Goal: Communication & Community: Answer question/provide support

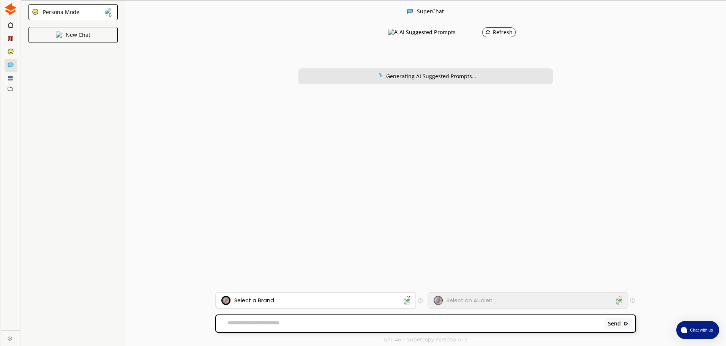
click at [329, 297] on div "Select a Brand" at bounding box center [311, 300] width 180 height 9
click at [343, 305] on div "Select a Brand" at bounding box center [315, 300] width 199 height 15
click at [344, 305] on div "Select a Brand" at bounding box center [315, 300] width 199 height 15
click at [363, 309] on div "Send" at bounding box center [425, 321] width 420 height 24
click at [364, 309] on div "Send" at bounding box center [425, 321] width 420 height 24
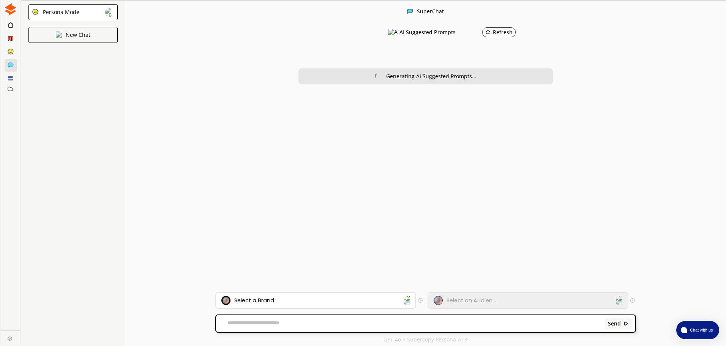
click at [364, 309] on div "Send" at bounding box center [425, 321] width 420 height 24
click at [364, 303] on div "Select a Brand" at bounding box center [311, 300] width 180 height 9
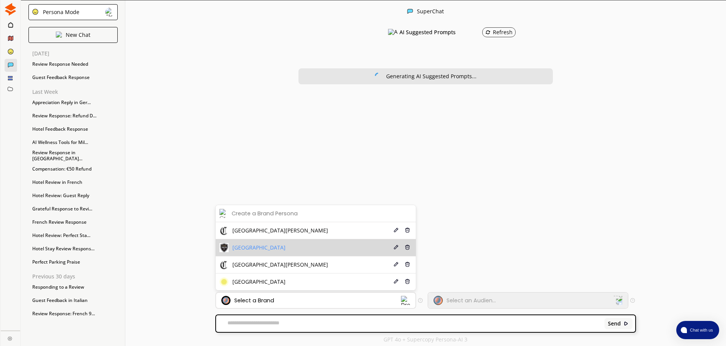
click at [285, 246] on li "[GEOGRAPHIC_DATA] Edit Delete" at bounding box center [316, 247] width 200 height 17
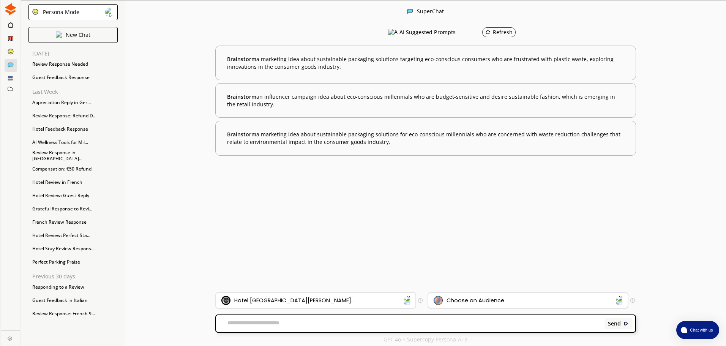
click at [492, 302] on div "Choose an Audience" at bounding box center [476, 300] width 58 height 6
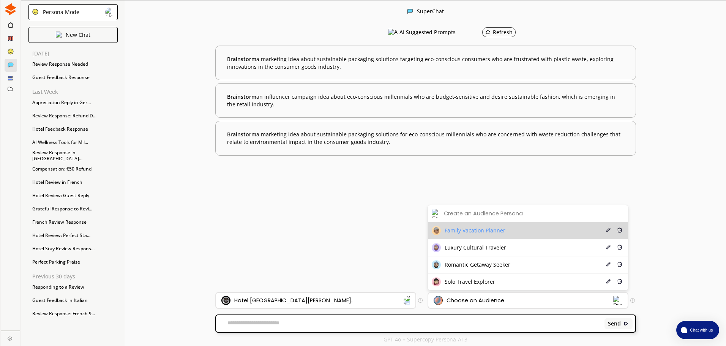
click at [498, 228] on span "Family Vacation Planner" at bounding box center [475, 230] width 61 height 6
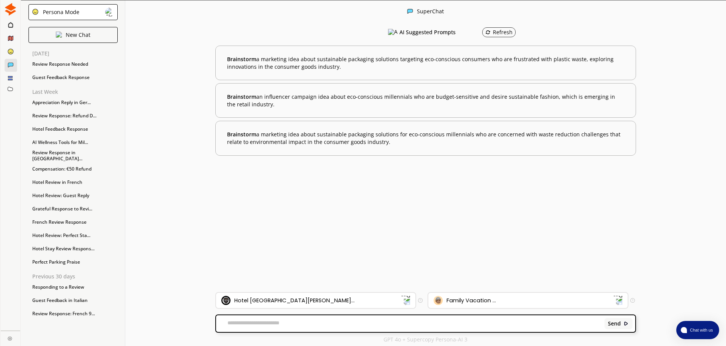
click at [351, 326] on textarea at bounding box center [409, 324] width 386 height 8
type textarea "*"
paste textarea "**********"
type textarea "**********"
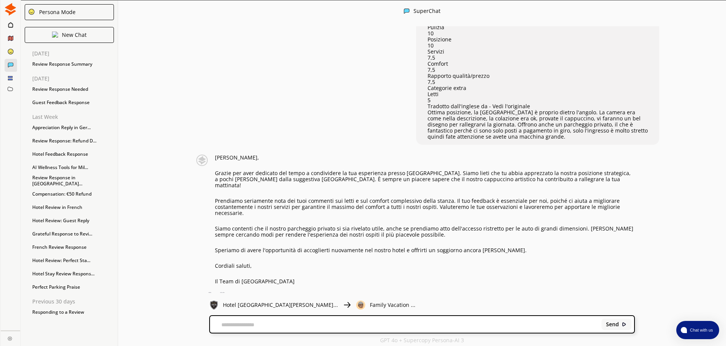
scroll to position [0, 0]
click at [339, 321] on div "Send" at bounding box center [422, 324] width 424 height 17
click at [336, 323] on textarea at bounding box center [404, 325] width 389 height 6
type textarea "**********"
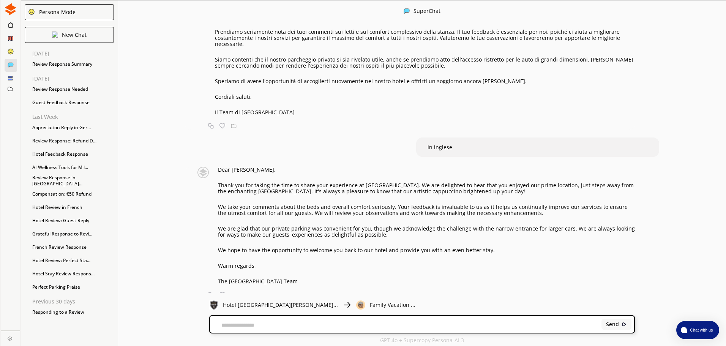
scroll to position [0, 0]
drag, startPoint x: 311, startPoint y: 278, endPoint x: 216, endPoint y: 165, distance: 147.9
click at [216, 166] on div "Dear [PERSON_NAME], Thank you for taking the time to share your experience at […" at bounding box center [414, 225] width 442 height 118
copy div "Dear [PERSON_NAME], Thank you for taking the time to share your experience at […"
